Goal: Information Seeking & Learning: Learn about a topic

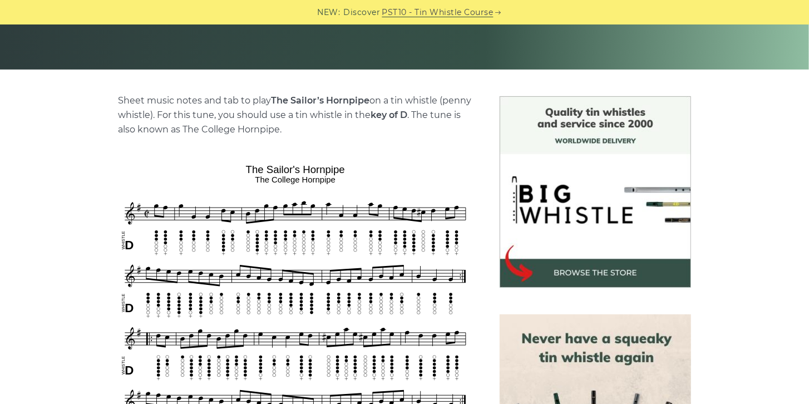
scroll to position [223, 0]
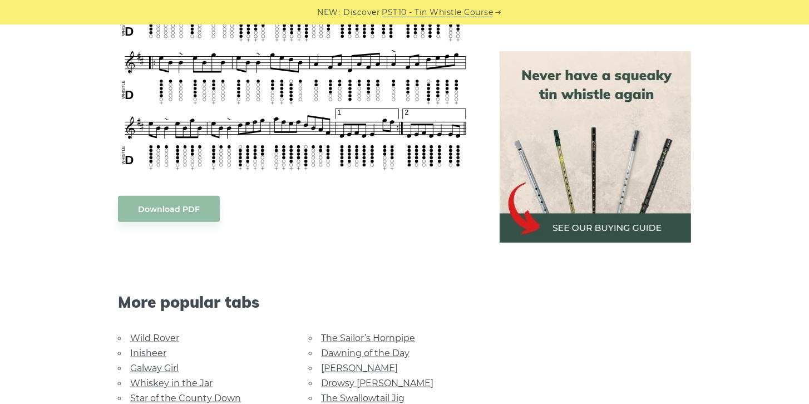
scroll to position [636, 0]
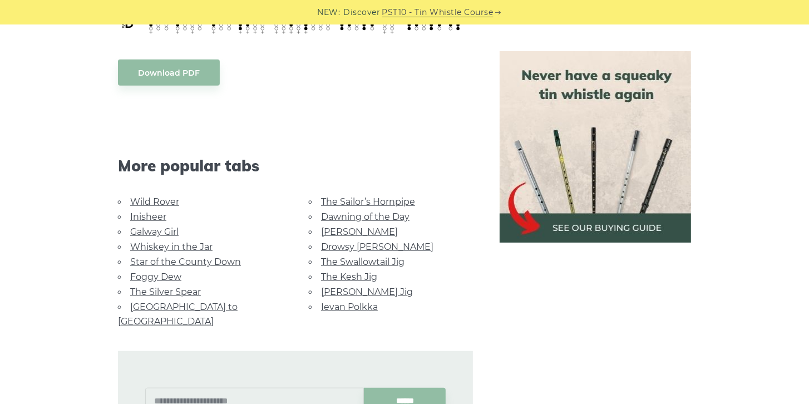
click at [354, 258] on link "The Swallowtail Jig" at bounding box center [363, 262] width 84 height 11
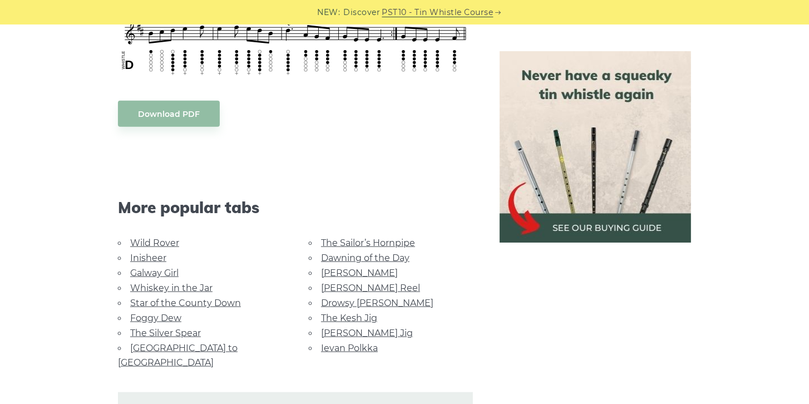
scroll to position [858, 0]
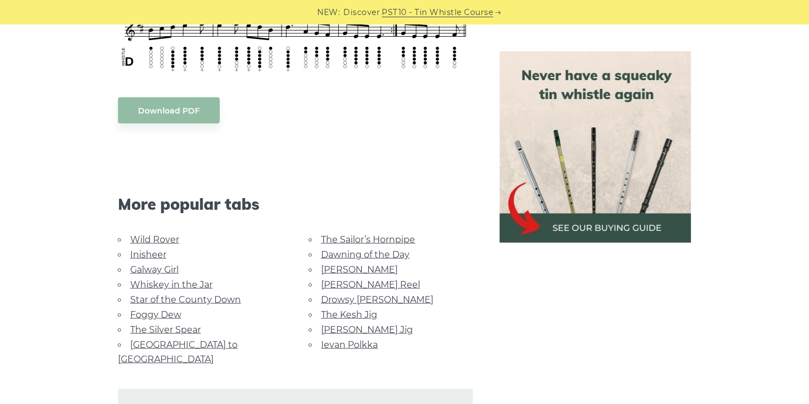
click at [346, 341] on link "Ievan Polkka" at bounding box center [349, 345] width 57 height 11
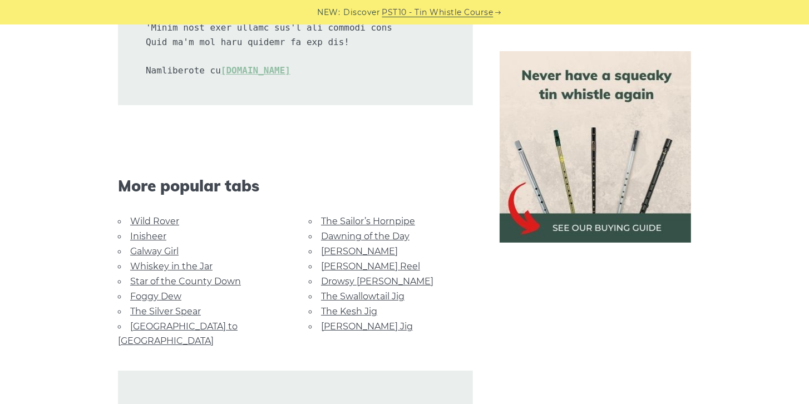
scroll to position [2704, 0]
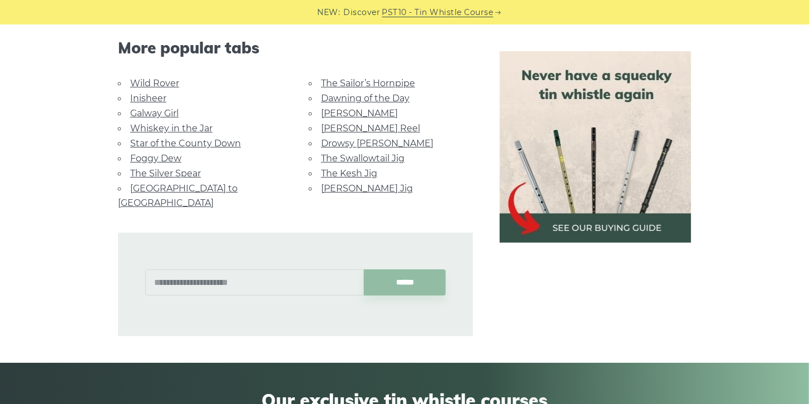
click at [144, 100] on link "Inisheer" at bounding box center [148, 98] width 36 height 11
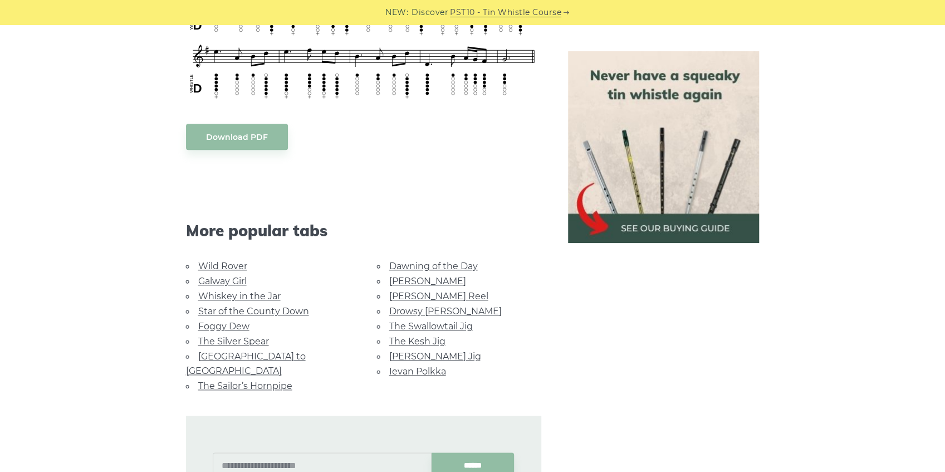
scroll to position [716, 0]
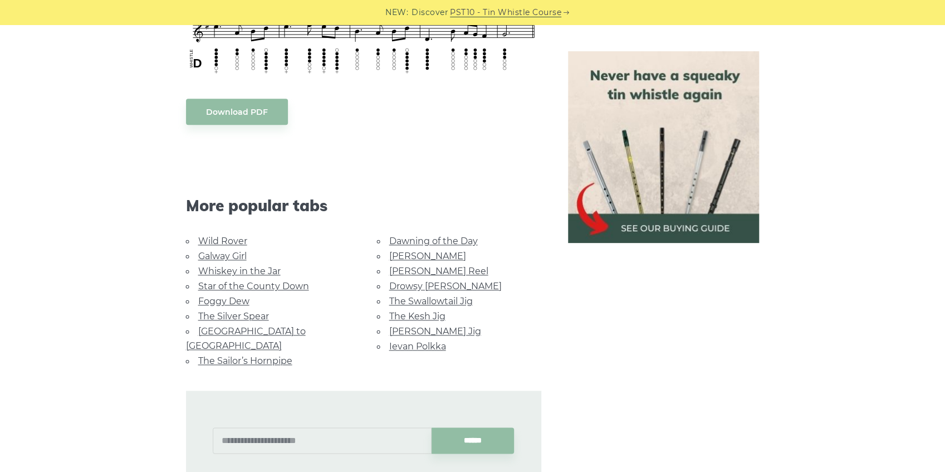
click at [233, 266] on link "Whiskey in the Jar" at bounding box center [239, 271] width 82 height 11
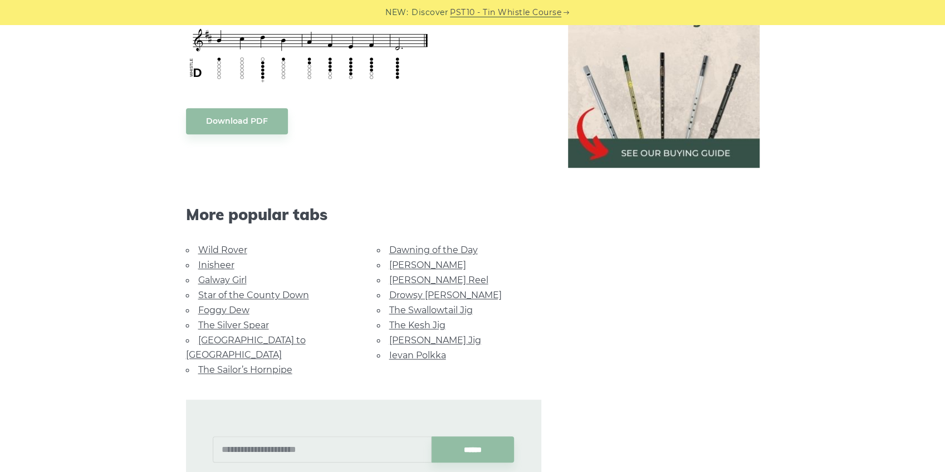
scroll to position [593, 0]
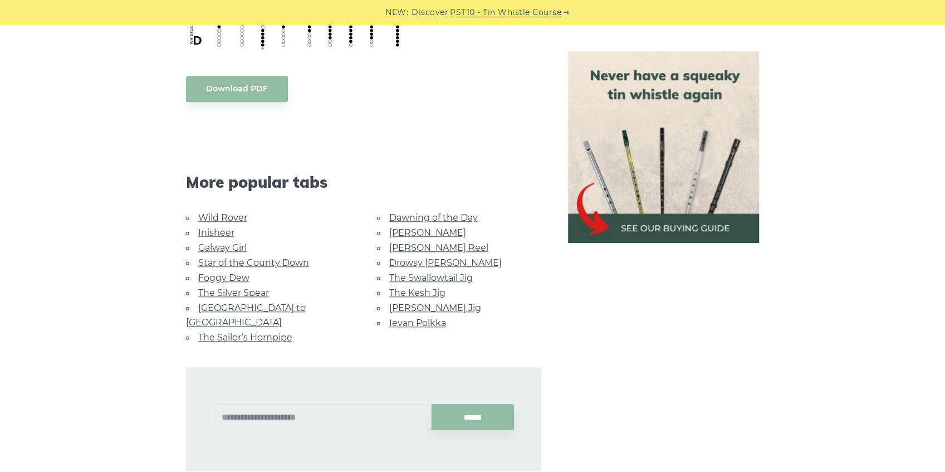
click at [216, 246] on link "Galway Girl" at bounding box center [222, 247] width 48 height 11
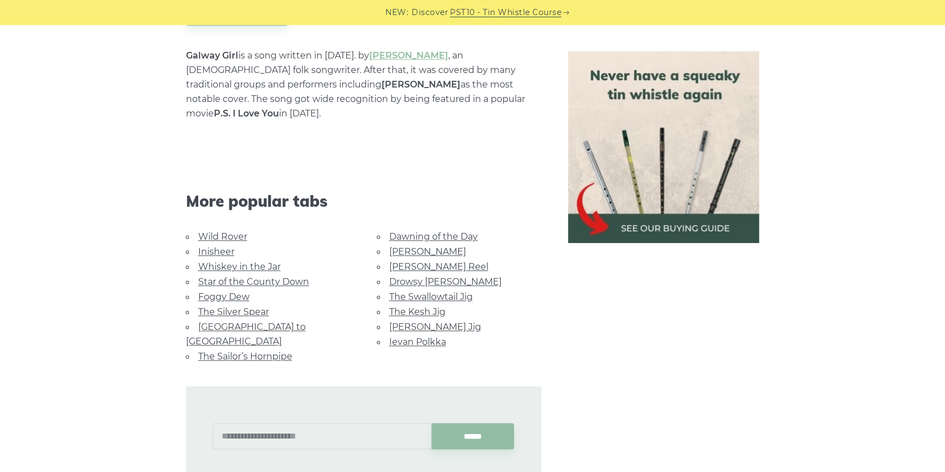
scroll to position [668, 0]
click at [424, 320] on link "[PERSON_NAME] Jig" at bounding box center [435, 325] width 92 height 11
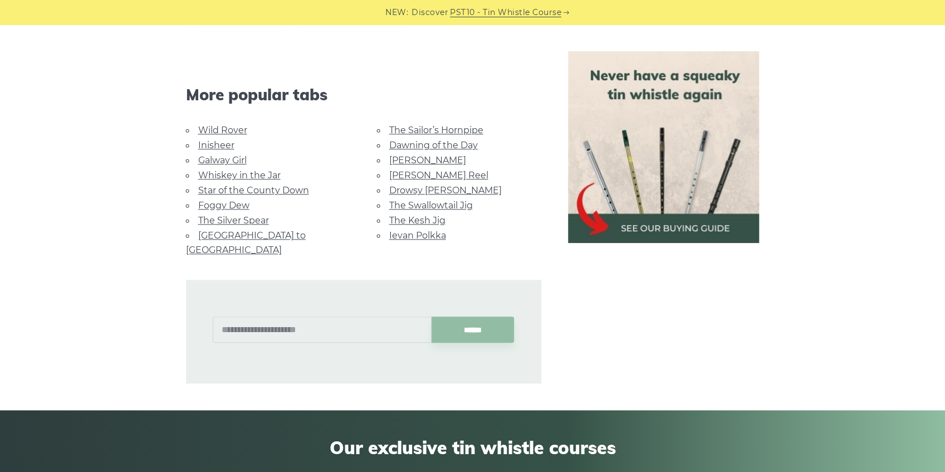
scroll to position [705, 0]
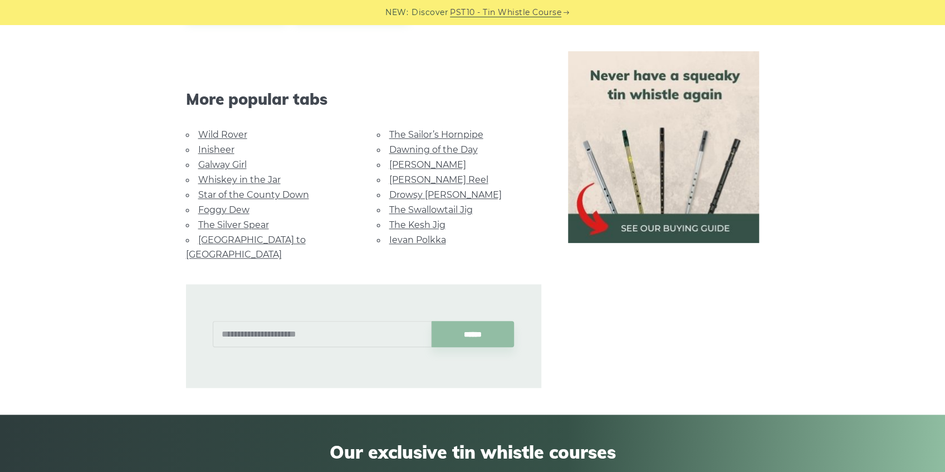
click at [247, 192] on link "Star of the County Down" at bounding box center [253, 194] width 111 height 11
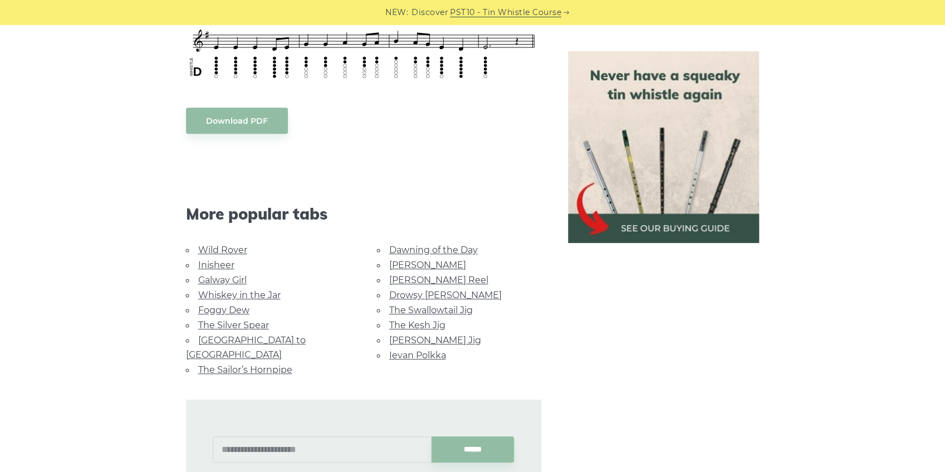
scroll to position [557, 0]
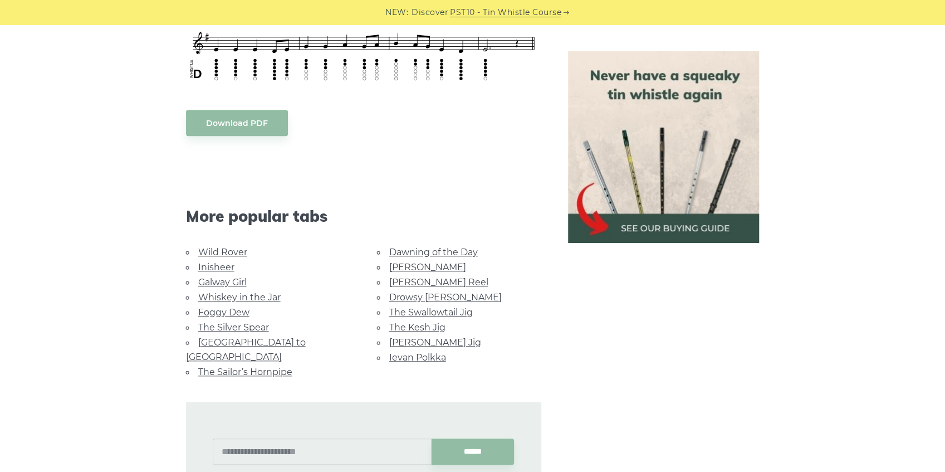
click at [424, 252] on link "Dawning of the Day" at bounding box center [433, 252] width 89 height 11
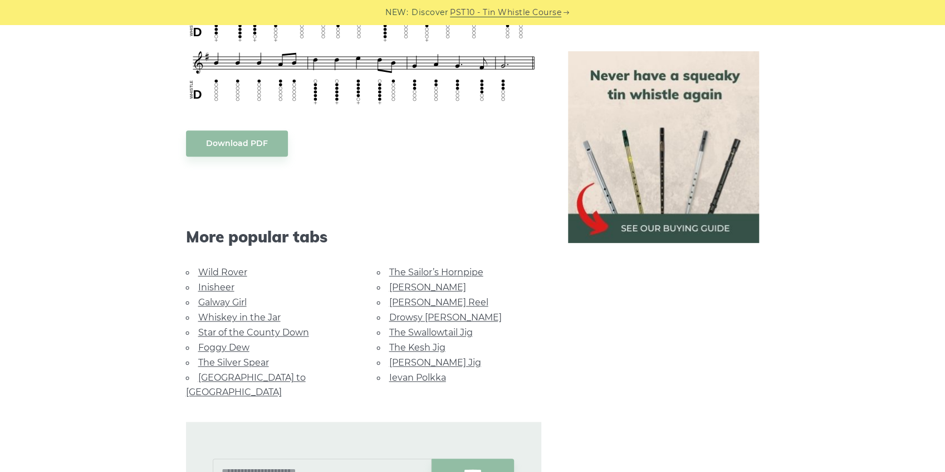
scroll to position [593, 0]
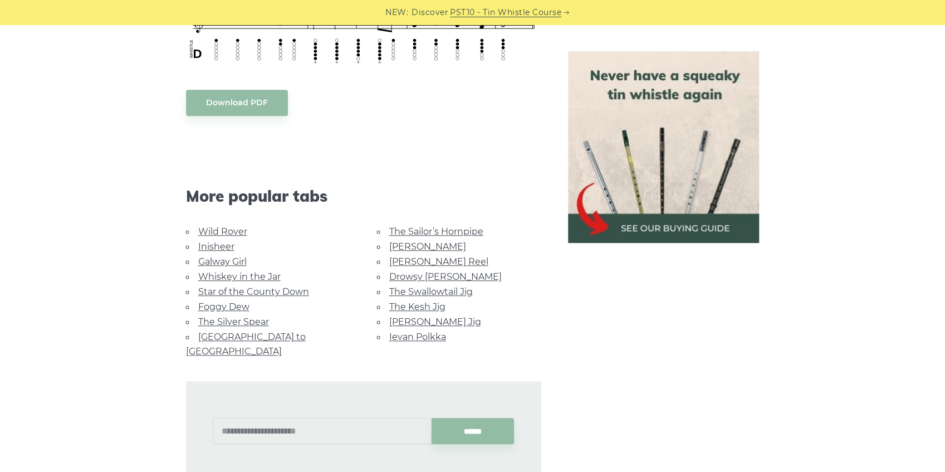
click at [219, 320] on link "The Silver Spear" at bounding box center [233, 321] width 71 height 11
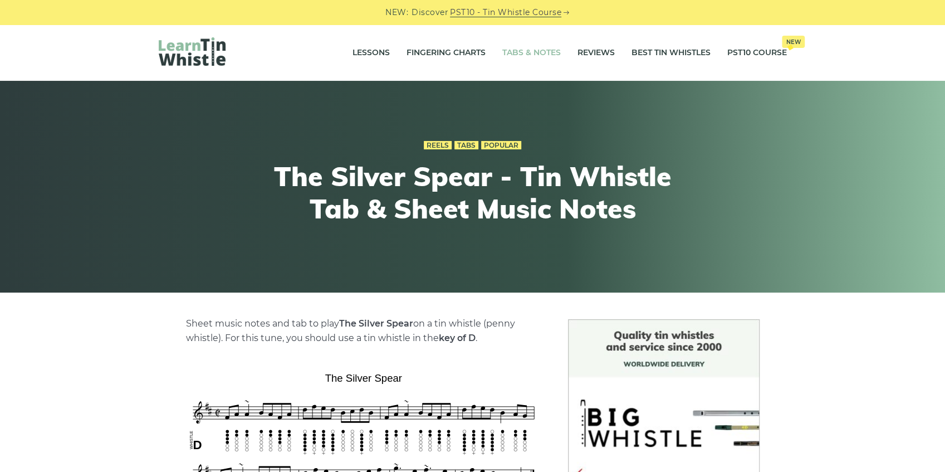
click at [511, 52] on link "Tabs & Notes" at bounding box center [531, 53] width 58 height 28
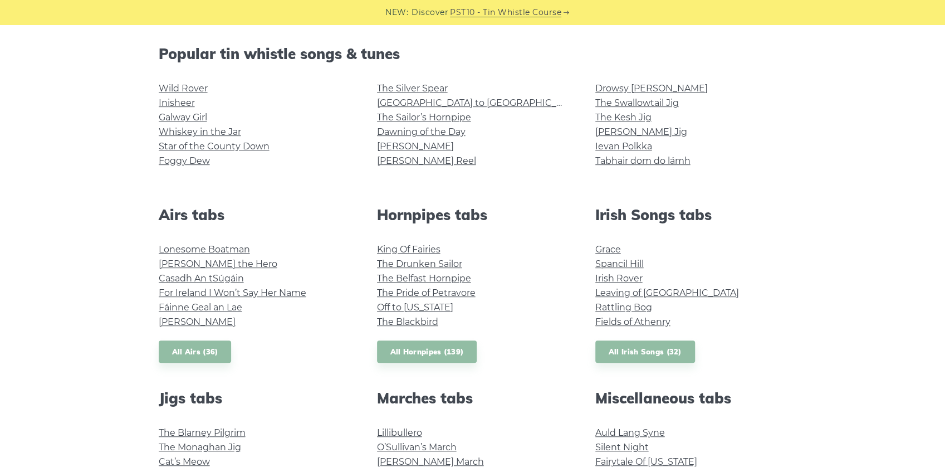
scroll to position [297, 0]
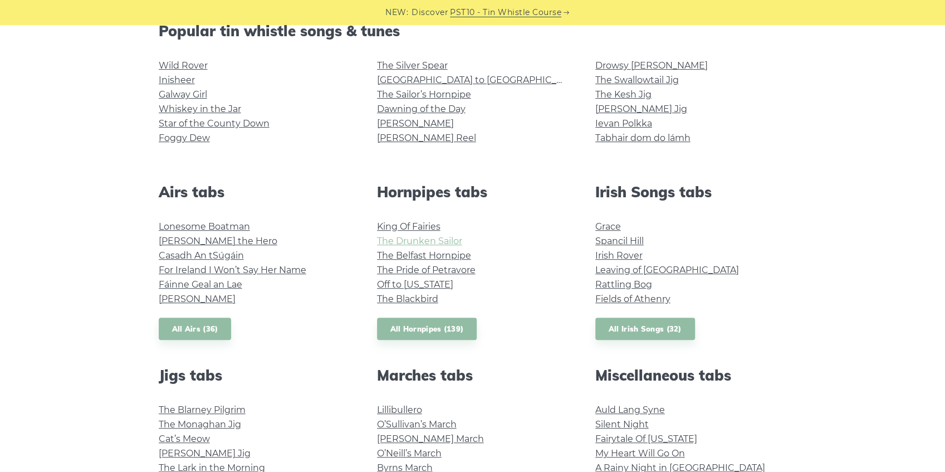
click at [439, 241] on link "The Drunken Sailor" at bounding box center [419, 240] width 85 height 11
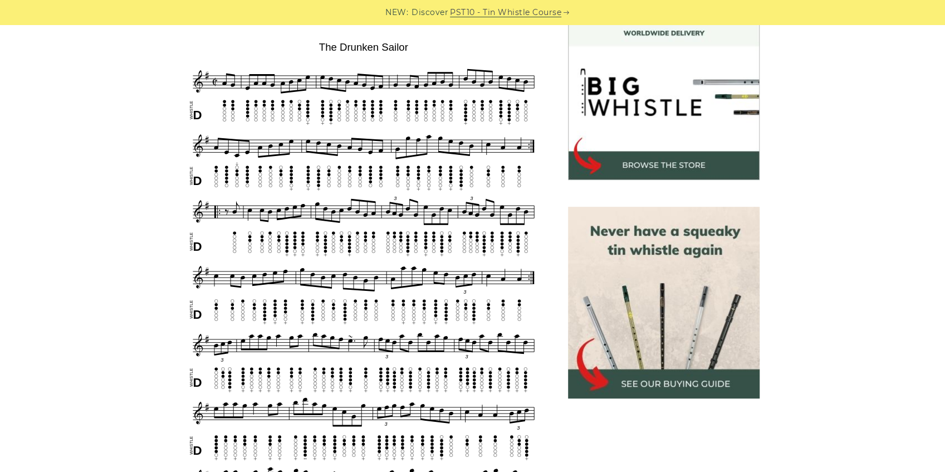
scroll to position [334, 0]
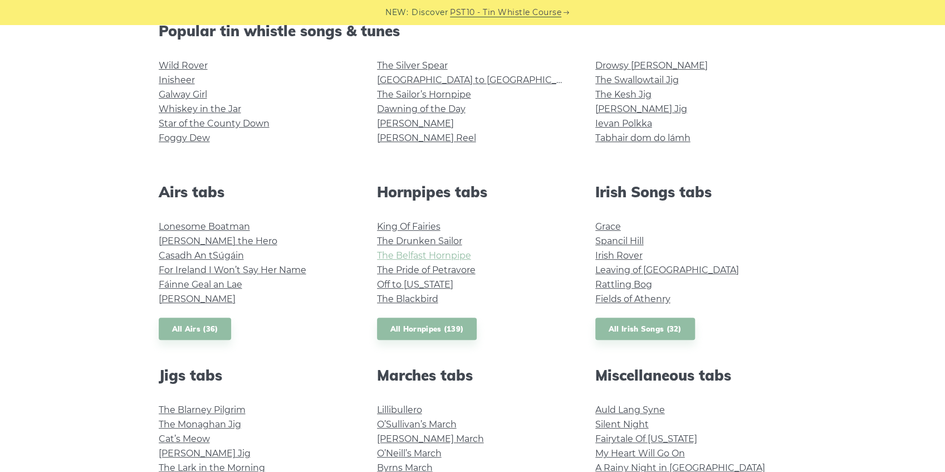
click at [422, 254] on link "The Belfast Hornpipe" at bounding box center [424, 255] width 94 height 11
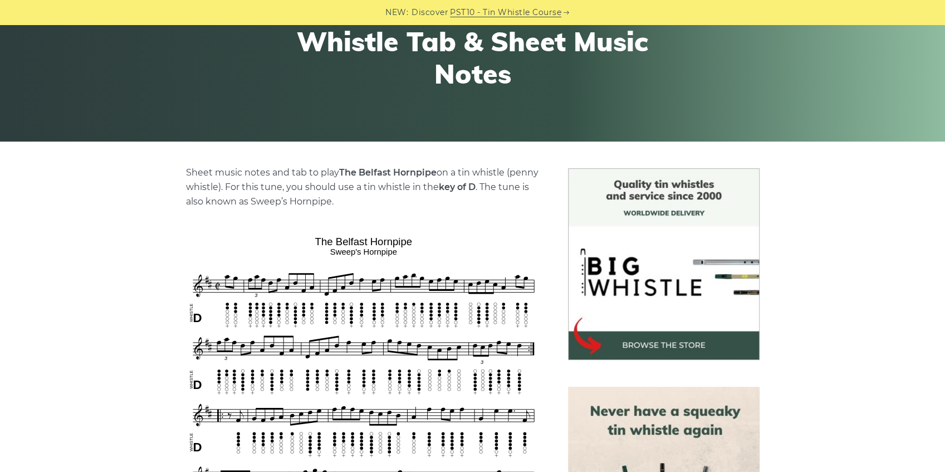
scroll to position [148, 0]
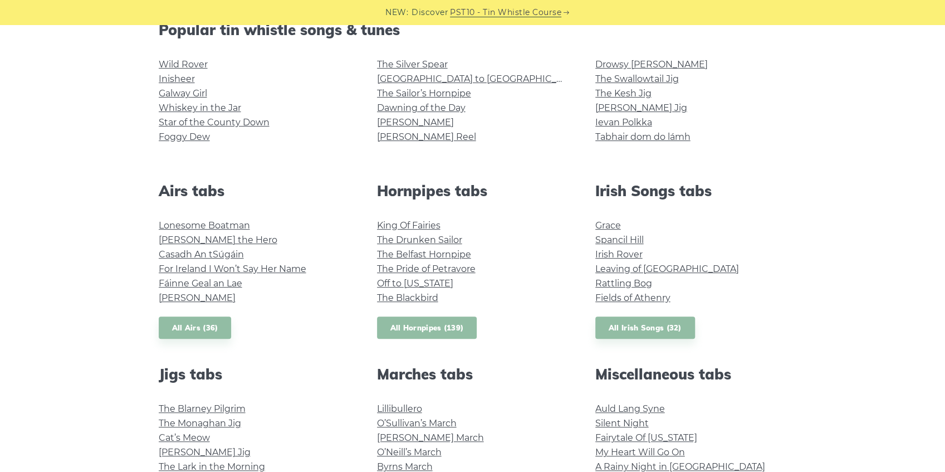
scroll to position [297, 0]
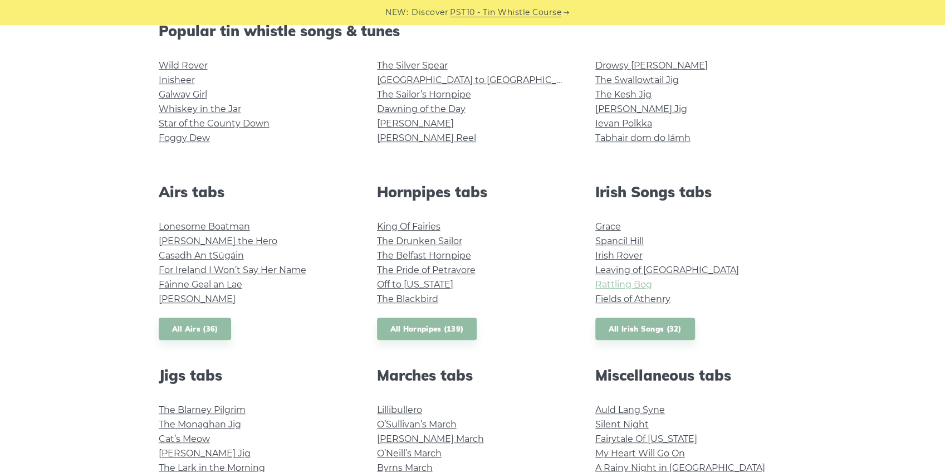
click at [617, 283] on link "Rattling Bog" at bounding box center [623, 284] width 57 height 11
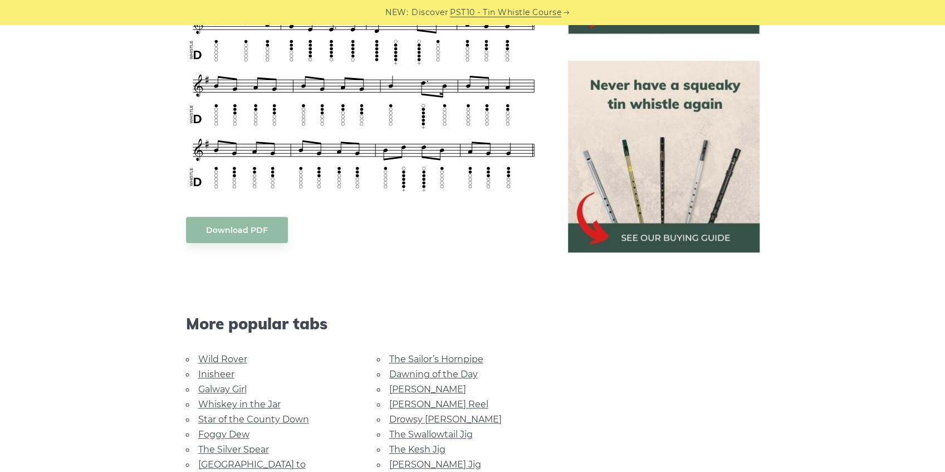
scroll to position [482, 0]
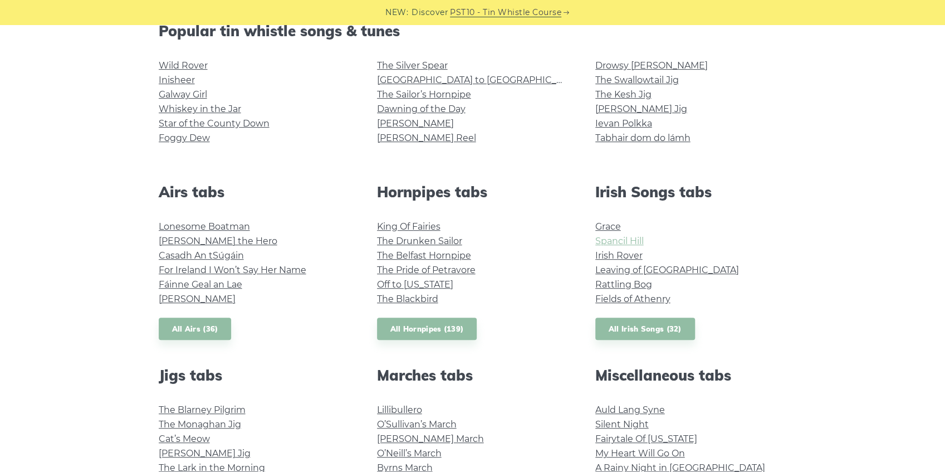
click at [624, 240] on link "Spancil Hill" at bounding box center [619, 240] width 48 height 11
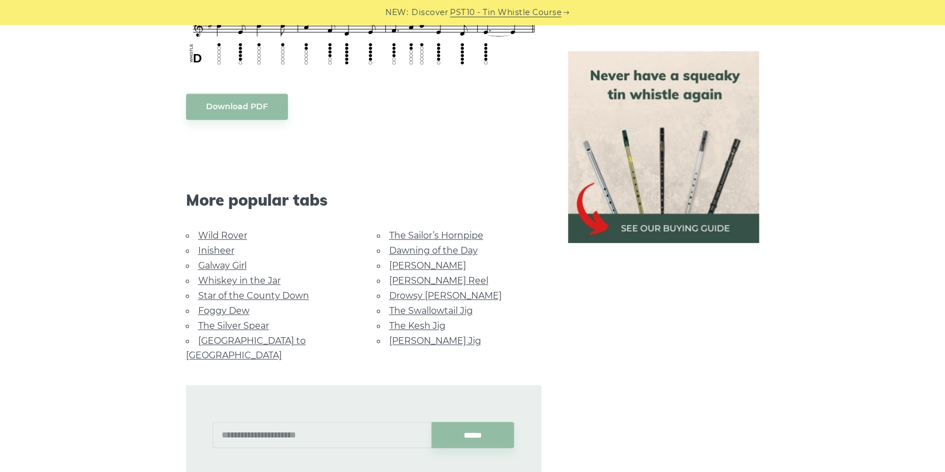
scroll to position [593, 0]
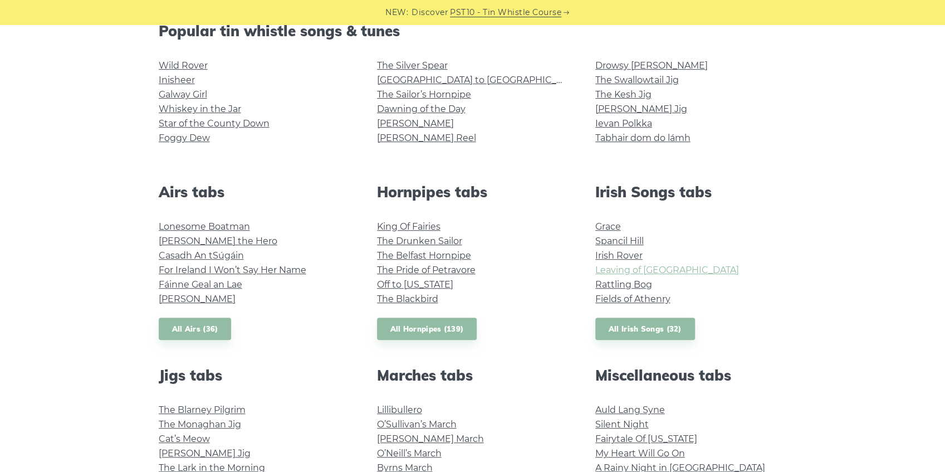
click at [632, 271] on link "Leaving of [GEOGRAPHIC_DATA]" at bounding box center [667, 269] width 144 height 11
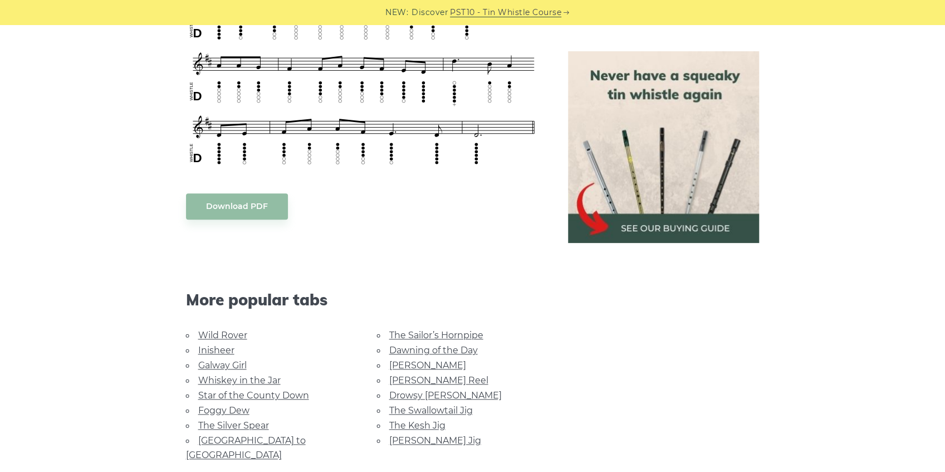
scroll to position [668, 0]
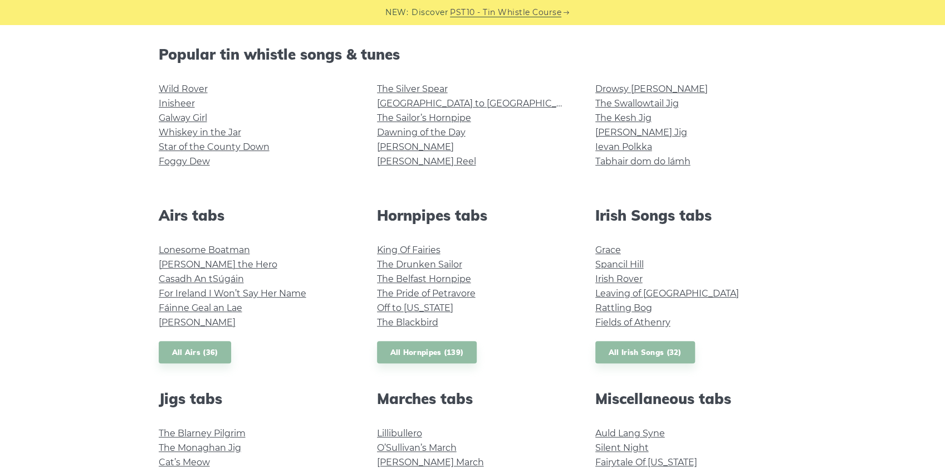
scroll to position [297, 0]
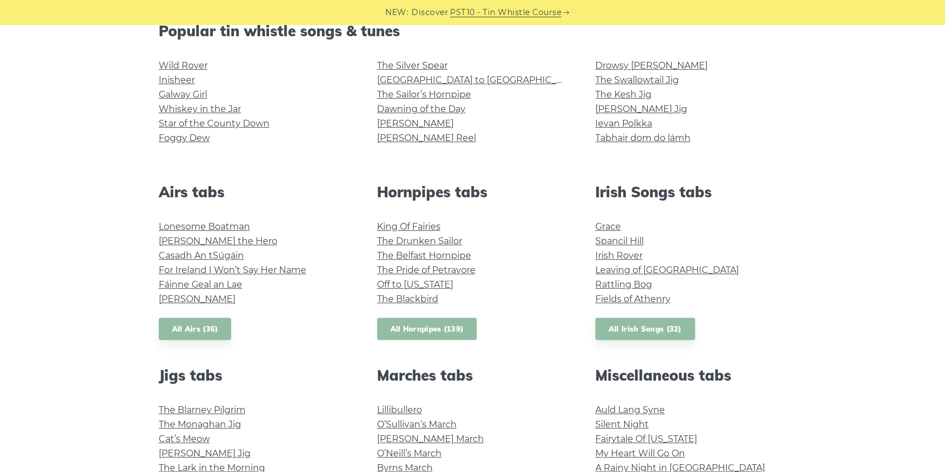
click at [430, 325] on link "All Hornpipes (139)" at bounding box center [427, 328] width 100 height 23
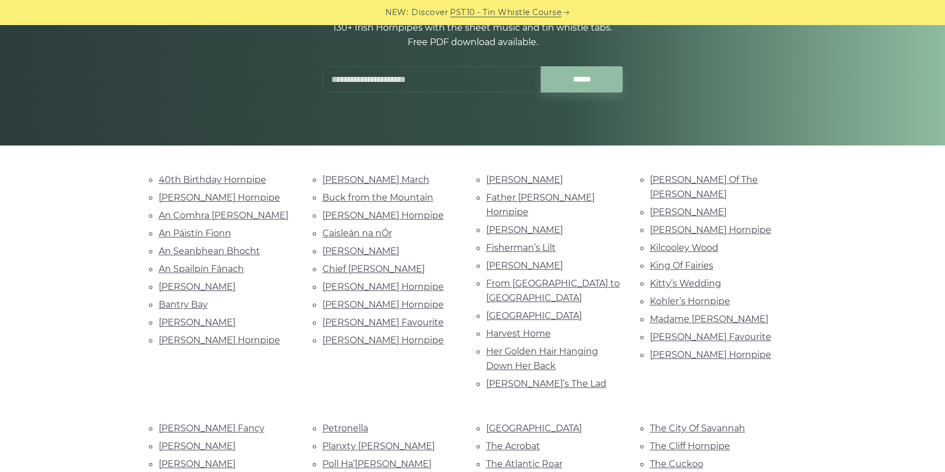
scroll to position [148, 0]
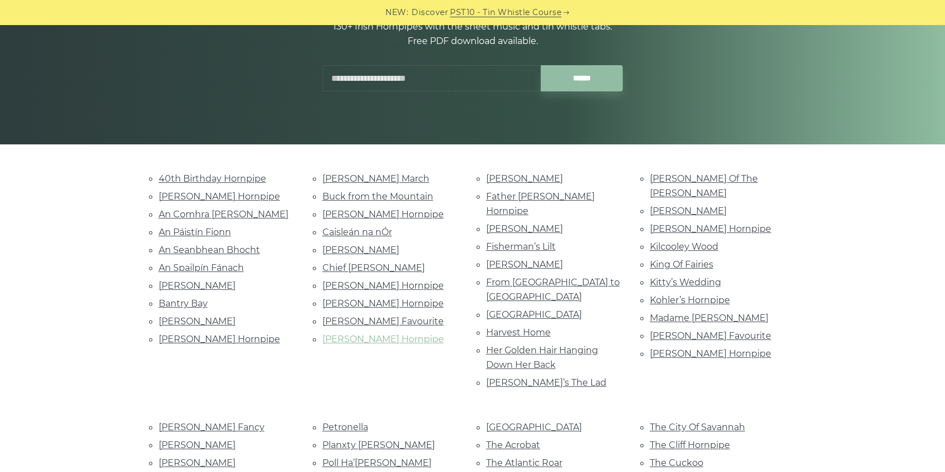
click at [360, 334] on link "Dunphy’s Hornpipe" at bounding box center [382, 338] width 121 height 11
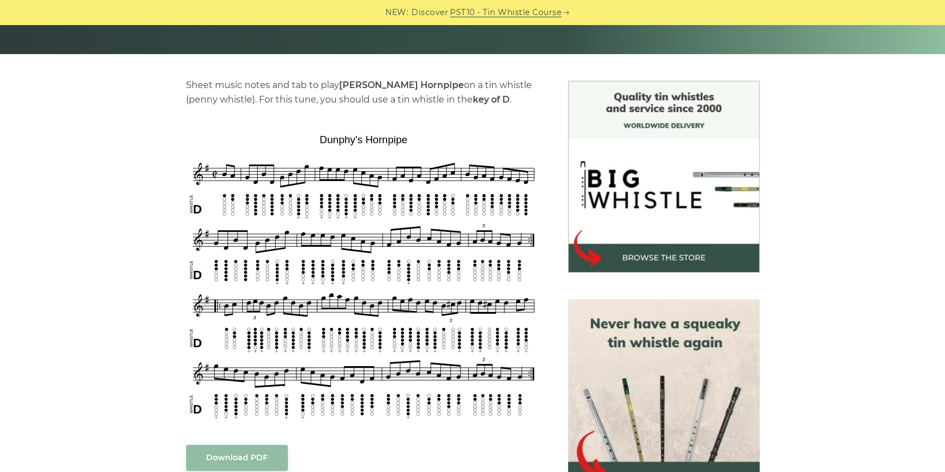
scroll to position [259, 0]
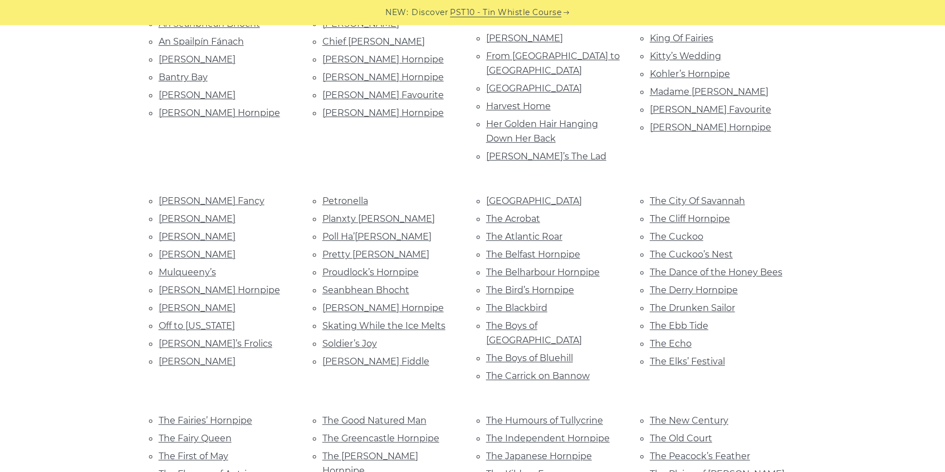
scroll to position [372, 0]
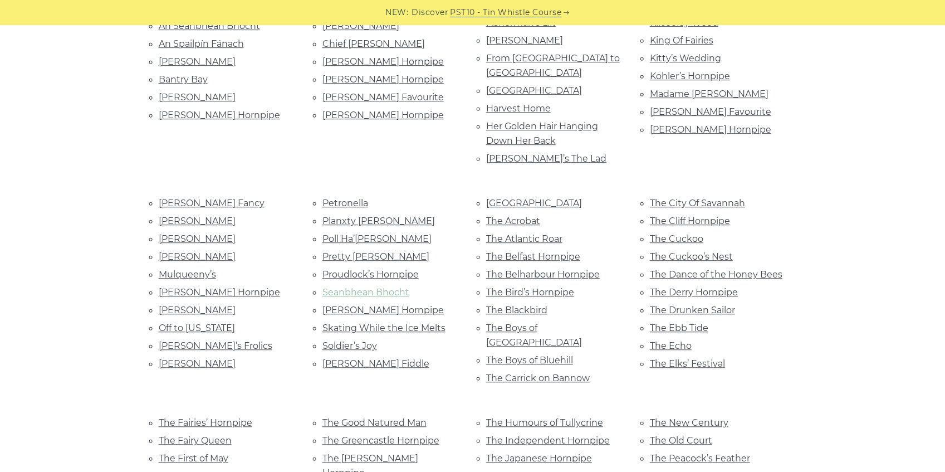
click at [359, 287] on link "Seanbhean Bhocht" at bounding box center [365, 292] width 87 height 11
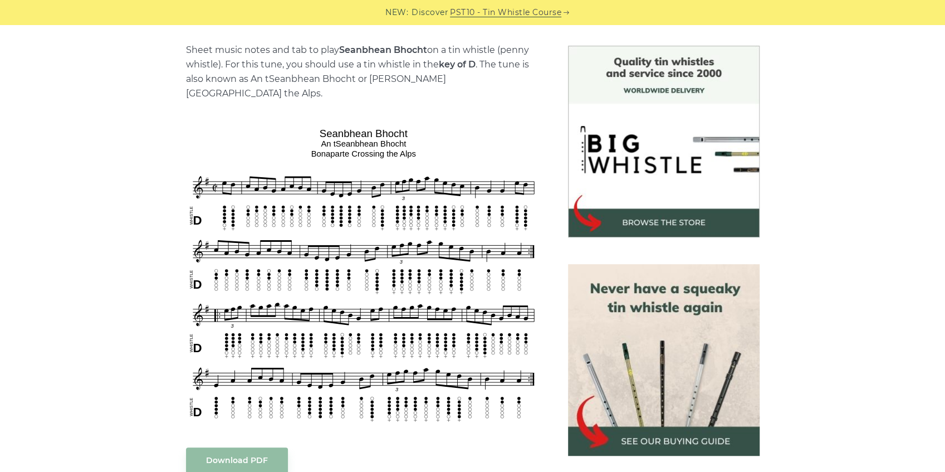
scroll to position [297, 0]
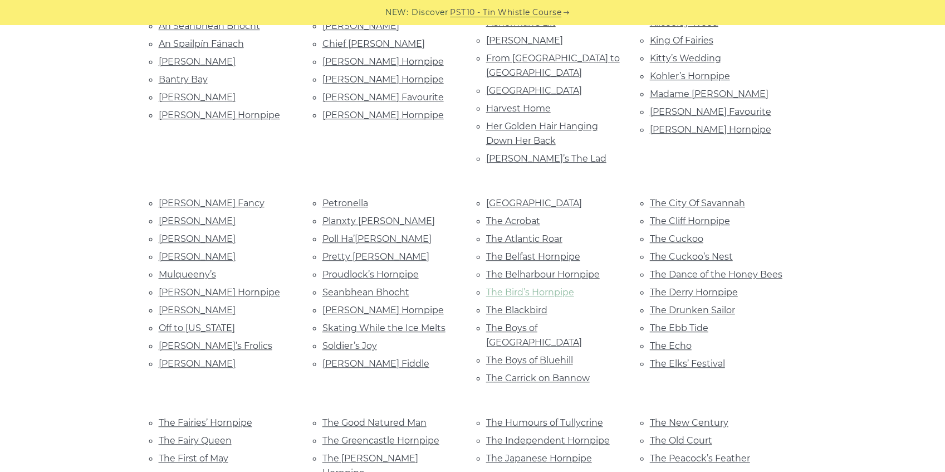
click at [524, 287] on link "The Bird’s Hornpipe" at bounding box center [530, 292] width 88 height 11
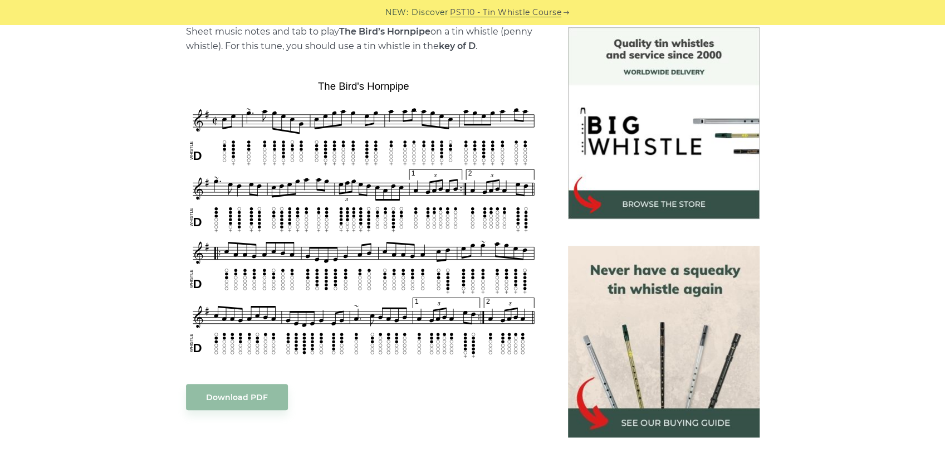
scroll to position [297, 0]
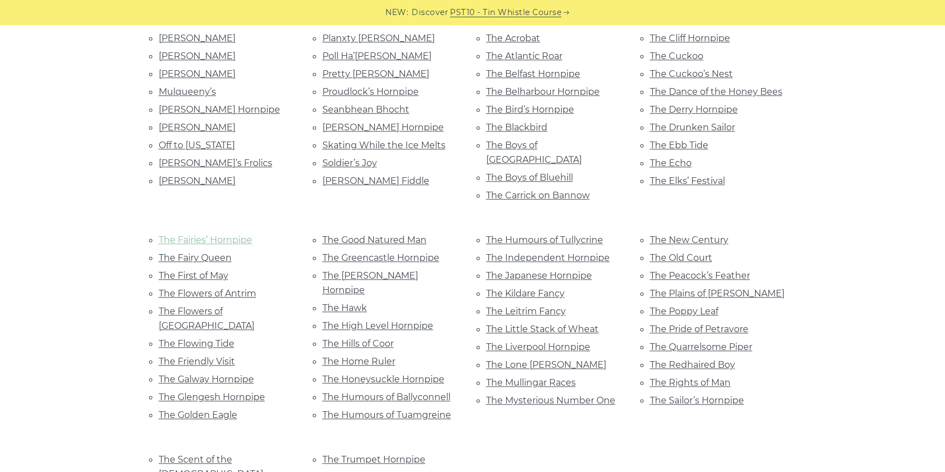
scroll to position [595, 0]
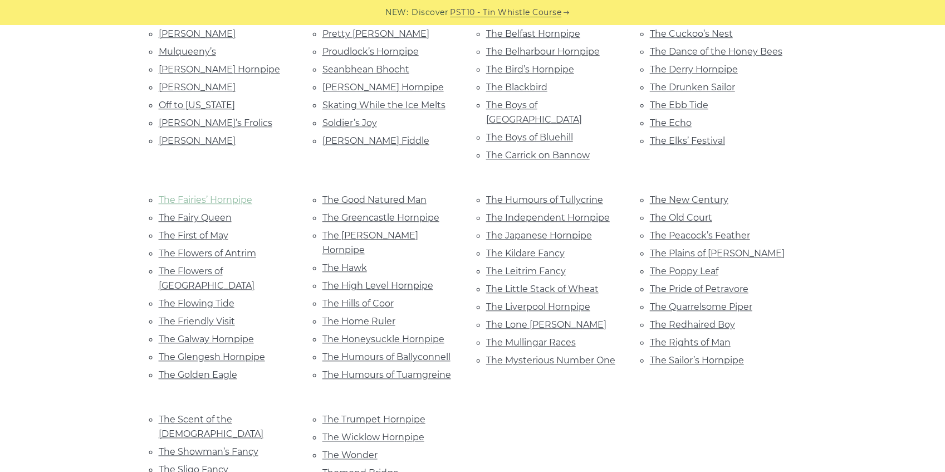
click at [200, 194] on link "The Fairies’ Hornpipe" at bounding box center [206, 199] width 94 height 11
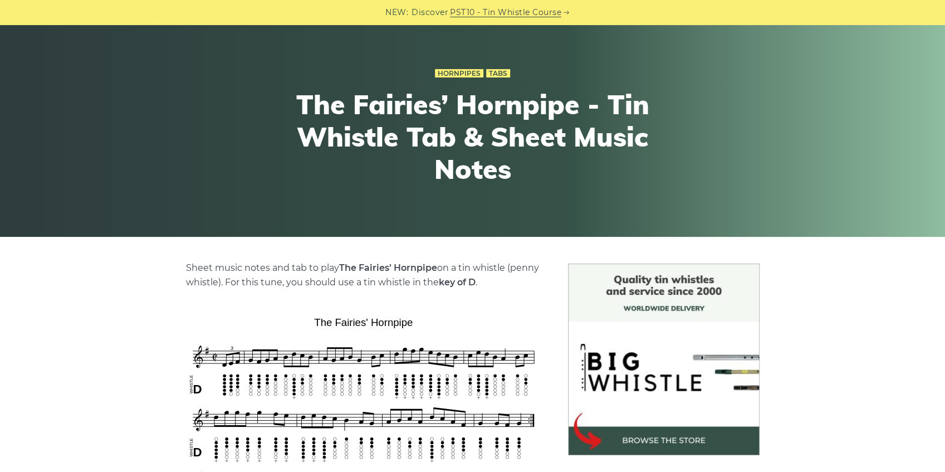
scroll to position [74, 0]
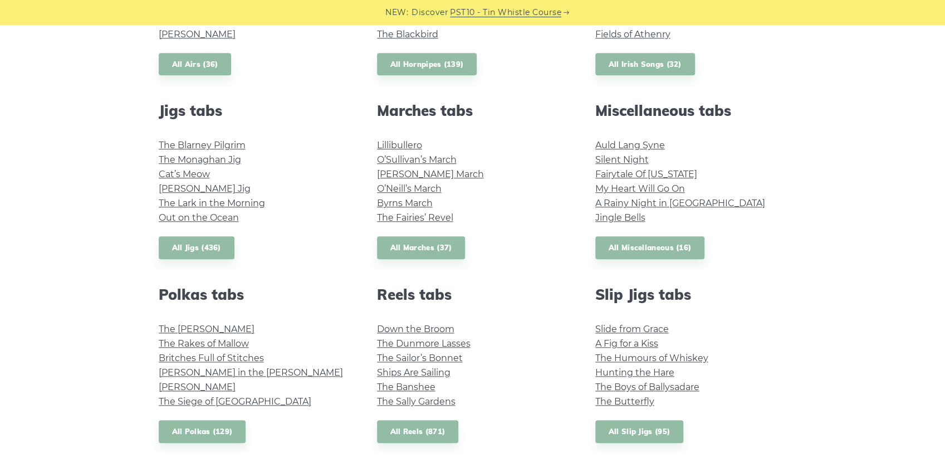
scroll to position [593, 0]
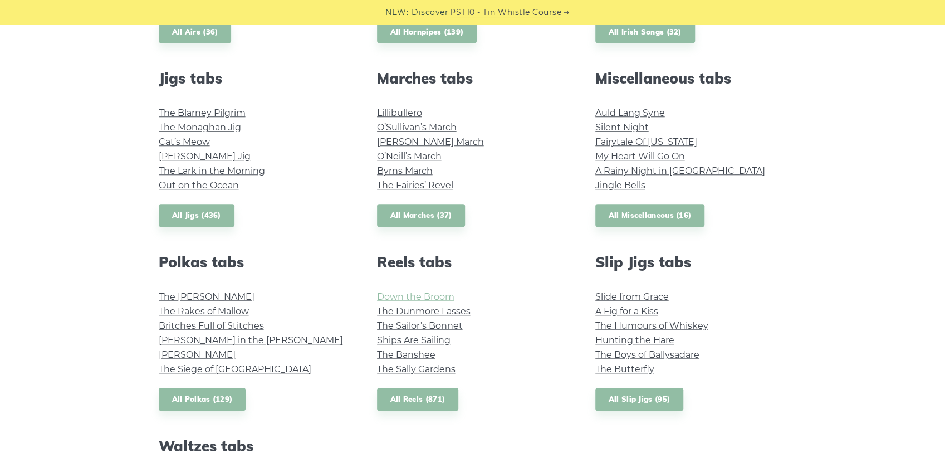
click at [404, 297] on link "Down the Broom" at bounding box center [415, 296] width 77 height 11
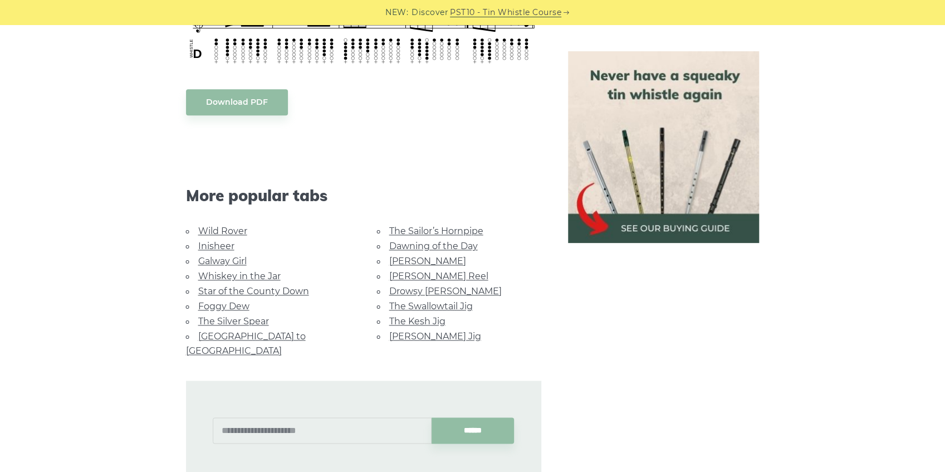
scroll to position [853, 0]
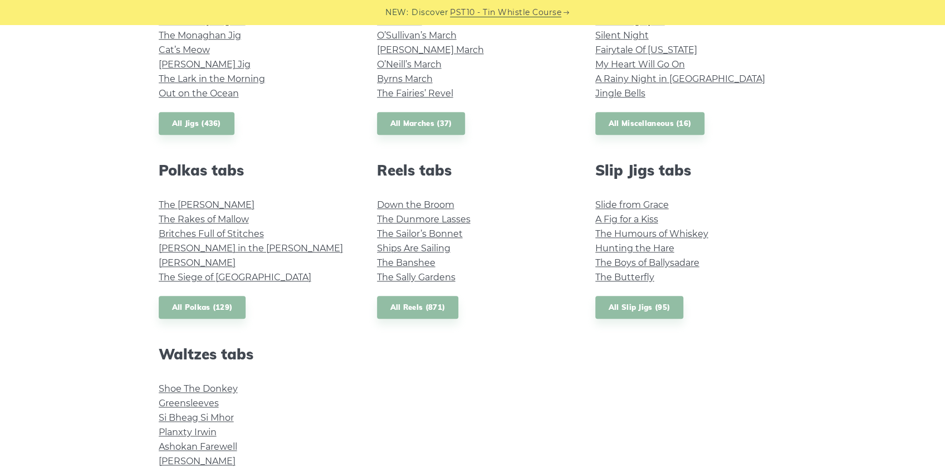
scroll to position [668, 0]
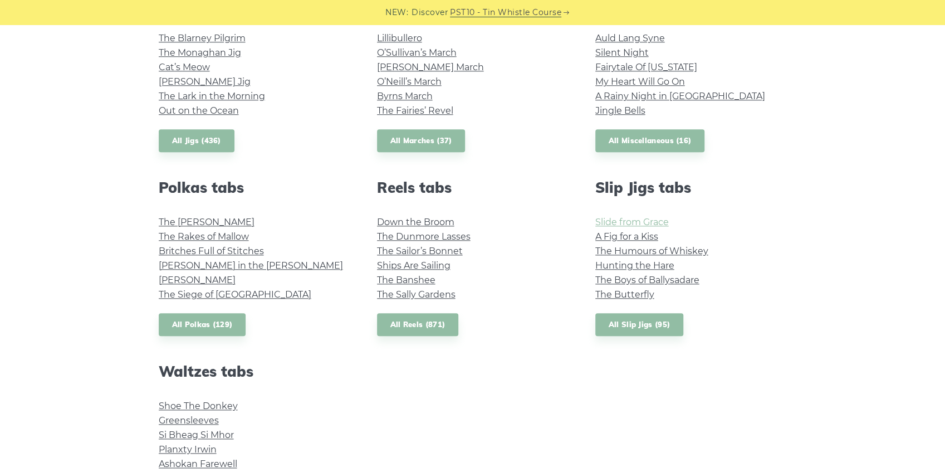
click at [620, 223] on link "Slide from Grace" at bounding box center [631, 222] width 73 height 11
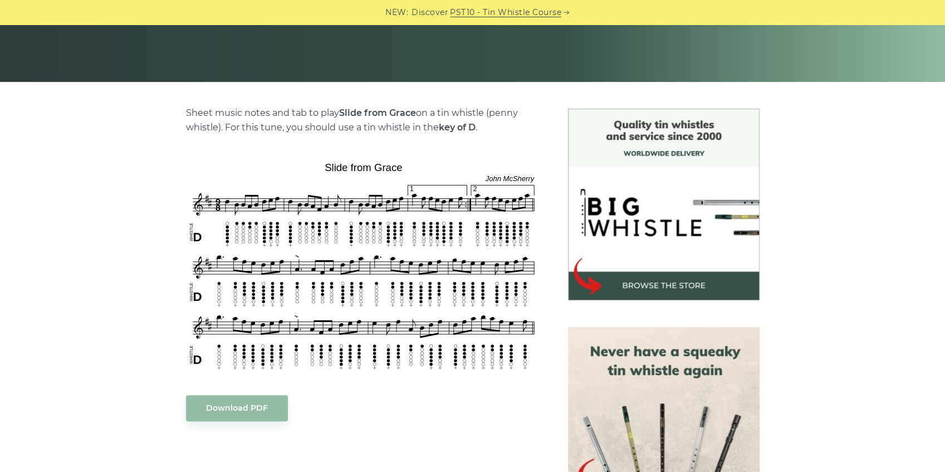
scroll to position [223, 0]
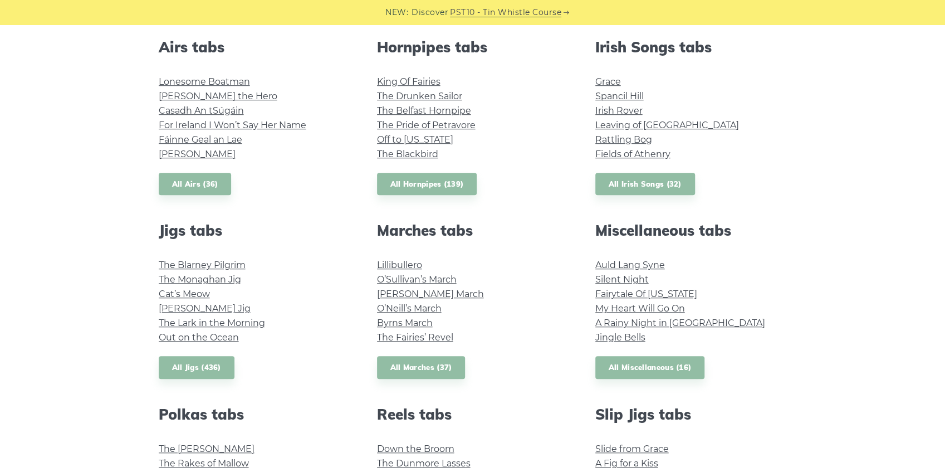
scroll to position [446, 0]
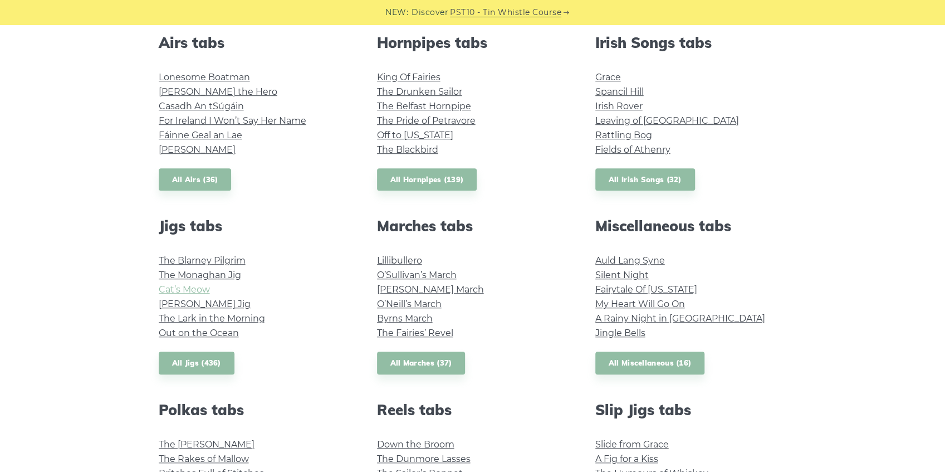
click at [181, 287] on link "Cat’s Meow" at bounding box center [184, 289] width 51 height 11
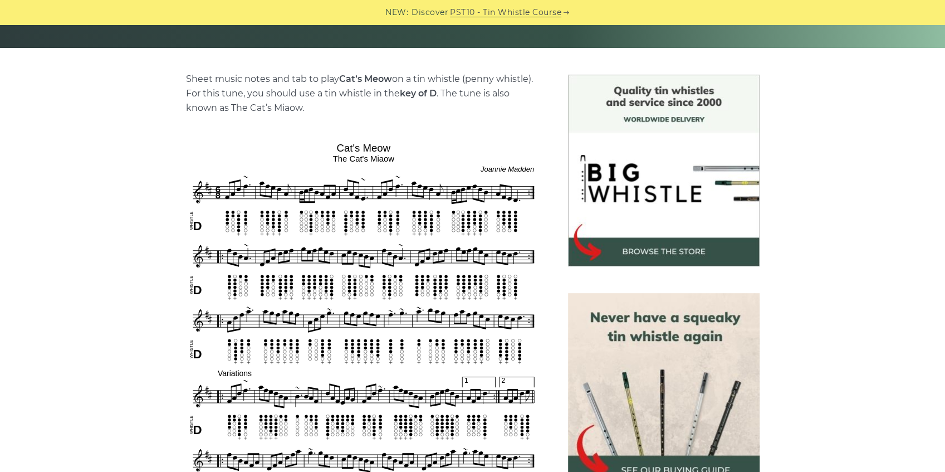
scroll to position [259, 0]
